Goal: Information Seeking & Learning: Learn about a topic

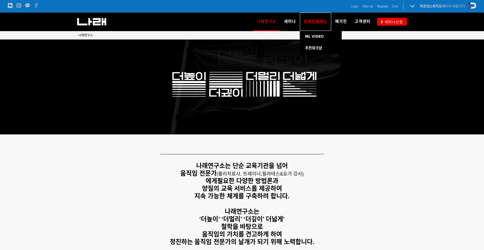
click at [318, 19] on span "온라인클래스" at bounding box center [316, 21] width 24 height 5
click at [316, 20] on span "온라인클래스" at bounding box center [316, 21] width 24 height 5
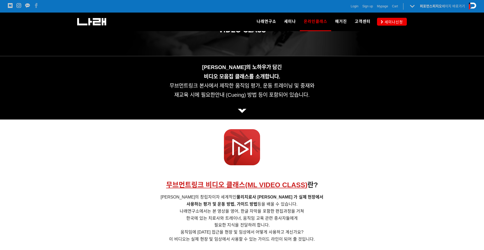
click at [242, 110] on img at bounding box center [242, 111] width 9 height 4
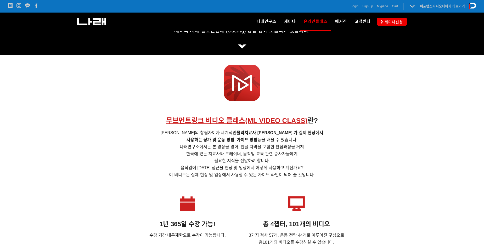
scroll to position [209, 0]
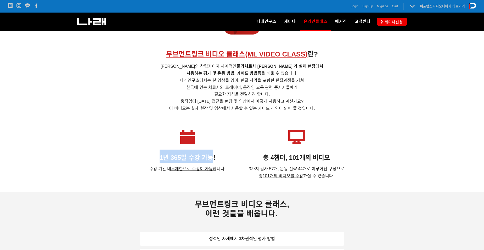
drag, startPoint x: 161, startPoint y: 158, endPoint x: 213, endPoint y: 158, distance: 52.0
click at [213, 158] on strong "1년 365일 수강 가능!" at bounding box center [187, 157] width 56 height 7
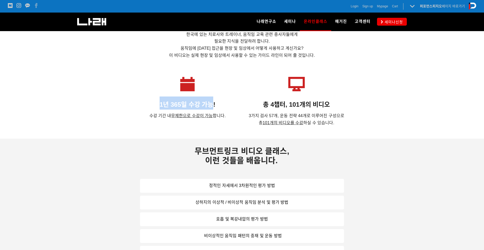
scroll to position [314, 0]
